Goal: Information Seeking & Learning: Learn about a topic

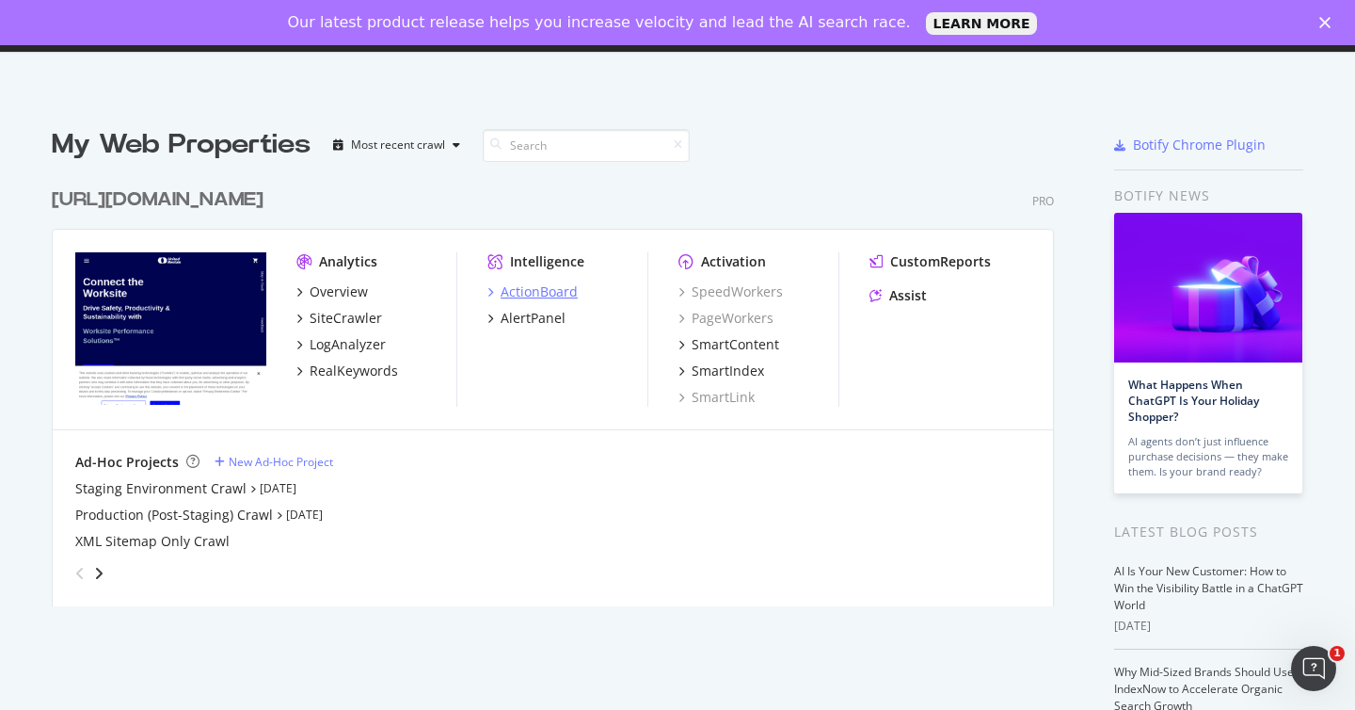
click at [537, 288] on div "ActionBoard" at bounding box center [539, 291] width 77 height 19
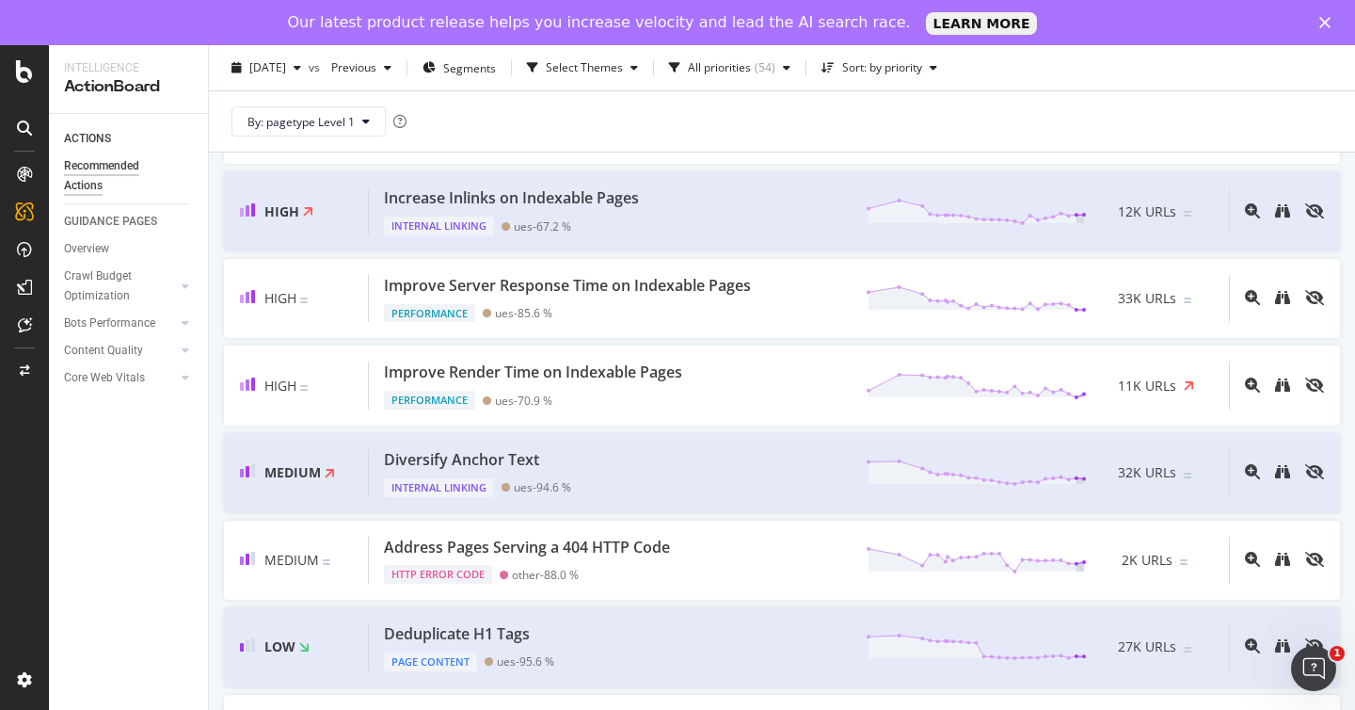
scroll to position [409, 0]
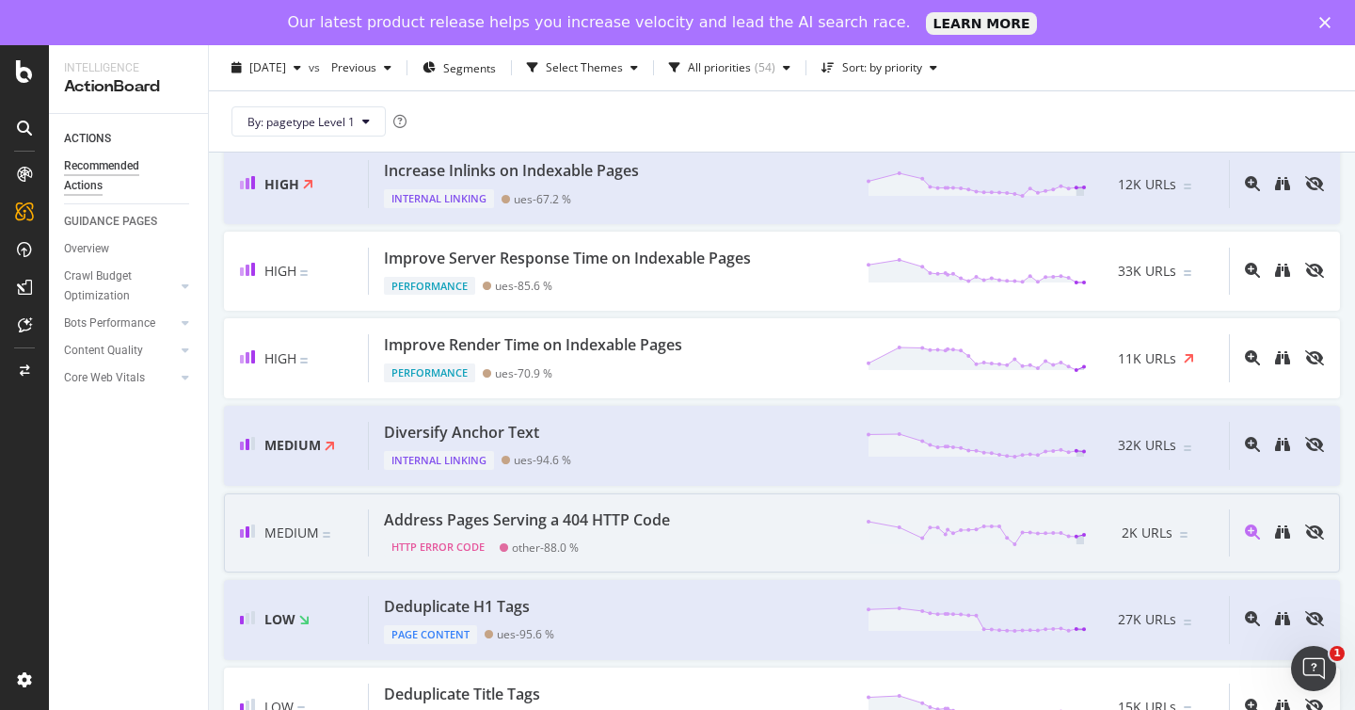
click at [697, 530] on div "Address Pages Serving a 404 HTTP Code HTTP Error Code other - 88.0 % 2K URLs" at bounding box center [799, 533] width 860 height 48
